Goal: Task Accomplishment & Management: Use online tool/utility

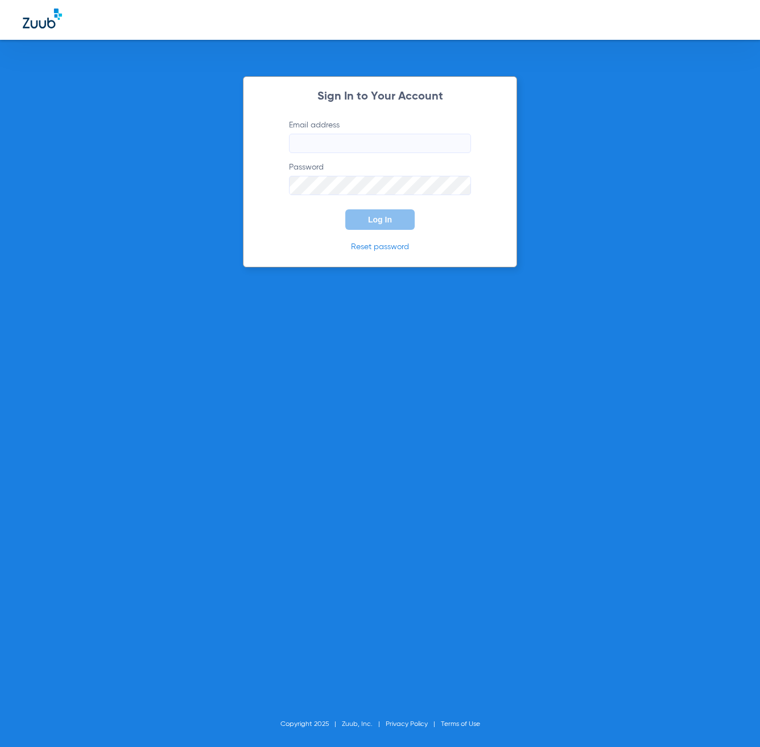
click at [345, 144] on input "Email address" at bounding box center [380, 143] width 182 height 19
type input "[EMAIL_ADDRESS][DOMAIN_NAME]"
click at [345, 209] on button "Log In" at bounding box center [379, 219] width 69 height 20
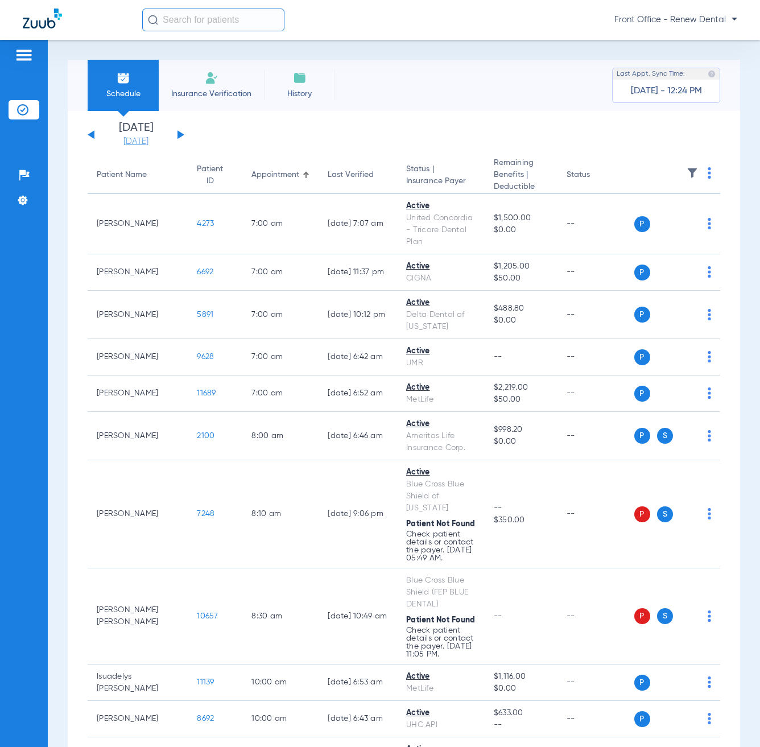
click at [125, 146] on link "[DATE]" at bounding box center [136, 141] width 68 height 11
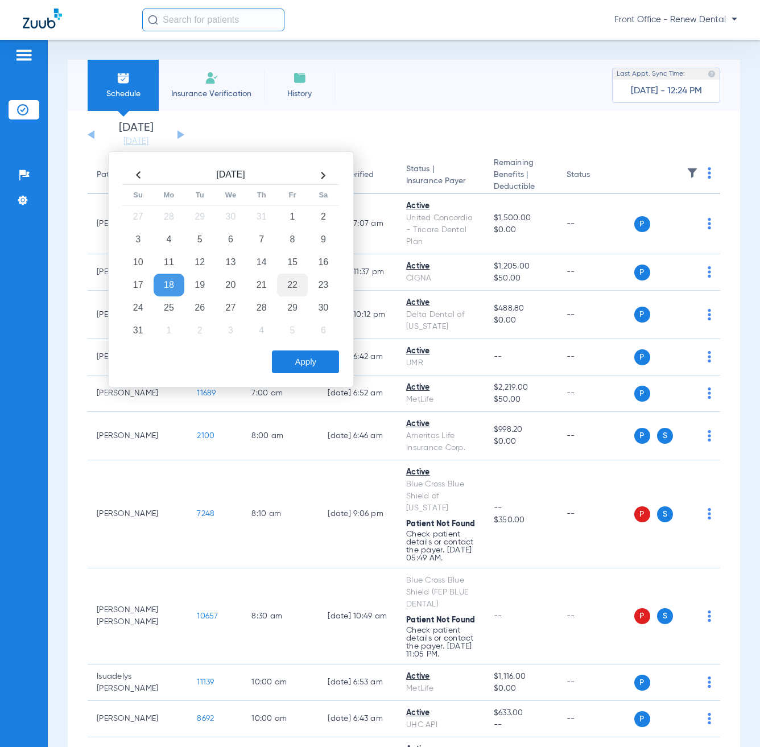
click at [287, 281] on td "22" at bounding box center [292, 285] width 31 height 23
click at [319, 363] on button "Apply" at bounding box center [305, 362] width 67 height 23
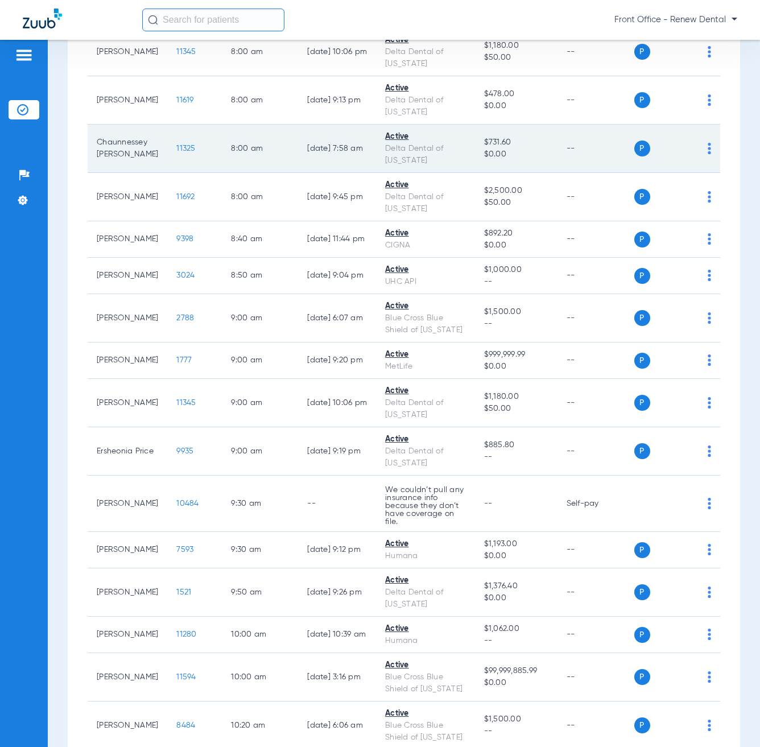
scroll to position [512, 0]
